Goal: Find specific page/section: Find specific page/section

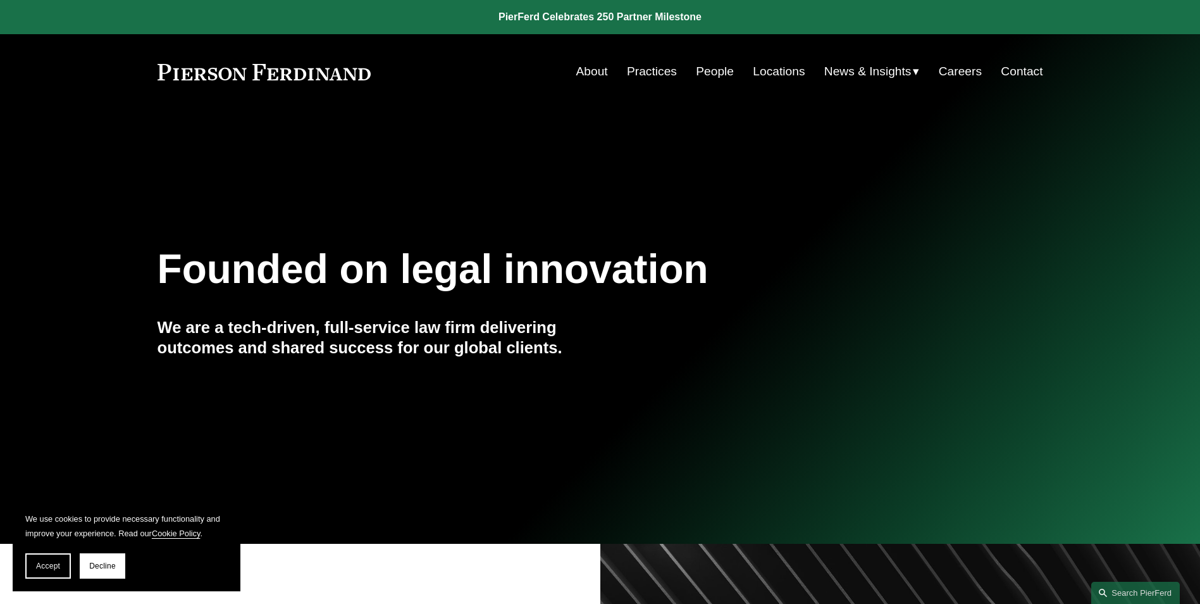
click at [723, 68] on link "People" at bounding box center [715, 71] width 38 height 24
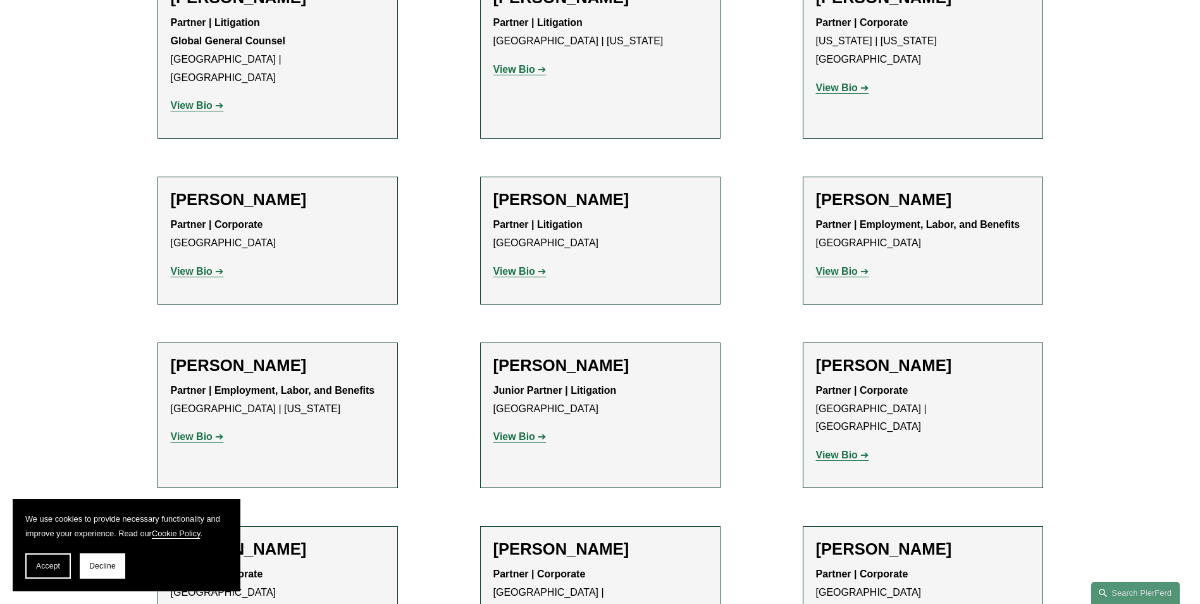
scroll to position [6706, 0]
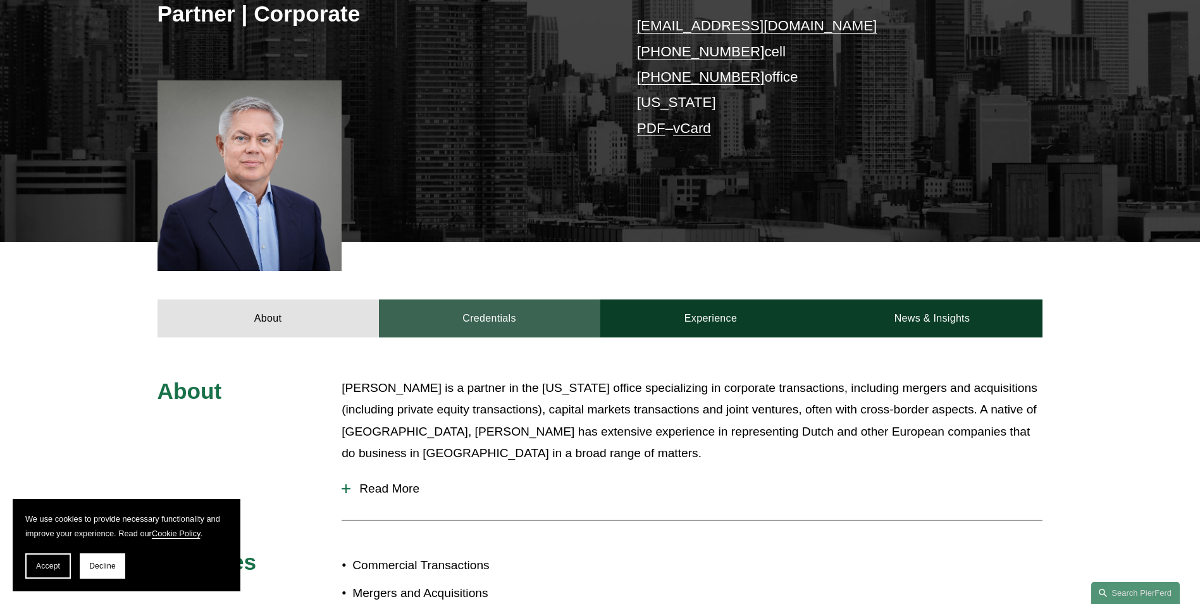
scroll to position [63, 0]
